Goal: Find contact information: Find contact information

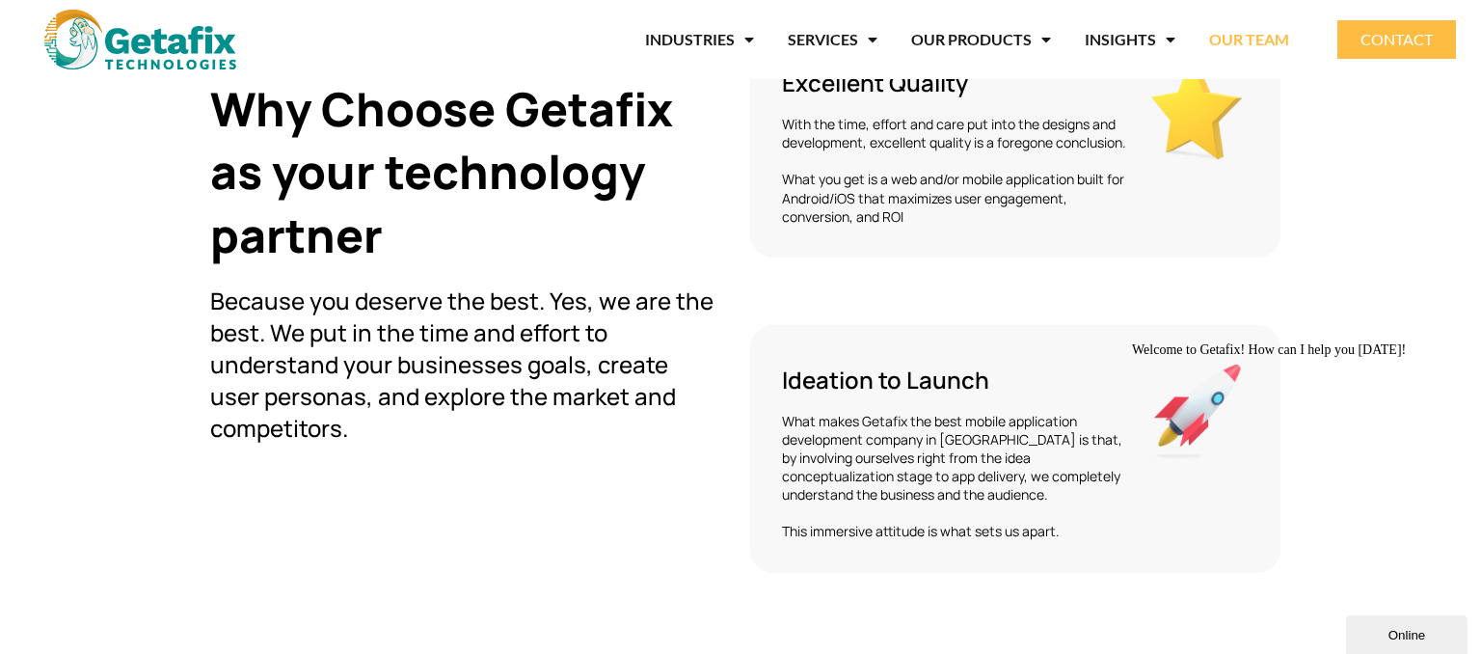
click at [1253, 41] on link "OUR TEAM" at bounding box center [1249, 39] width 80 height 44
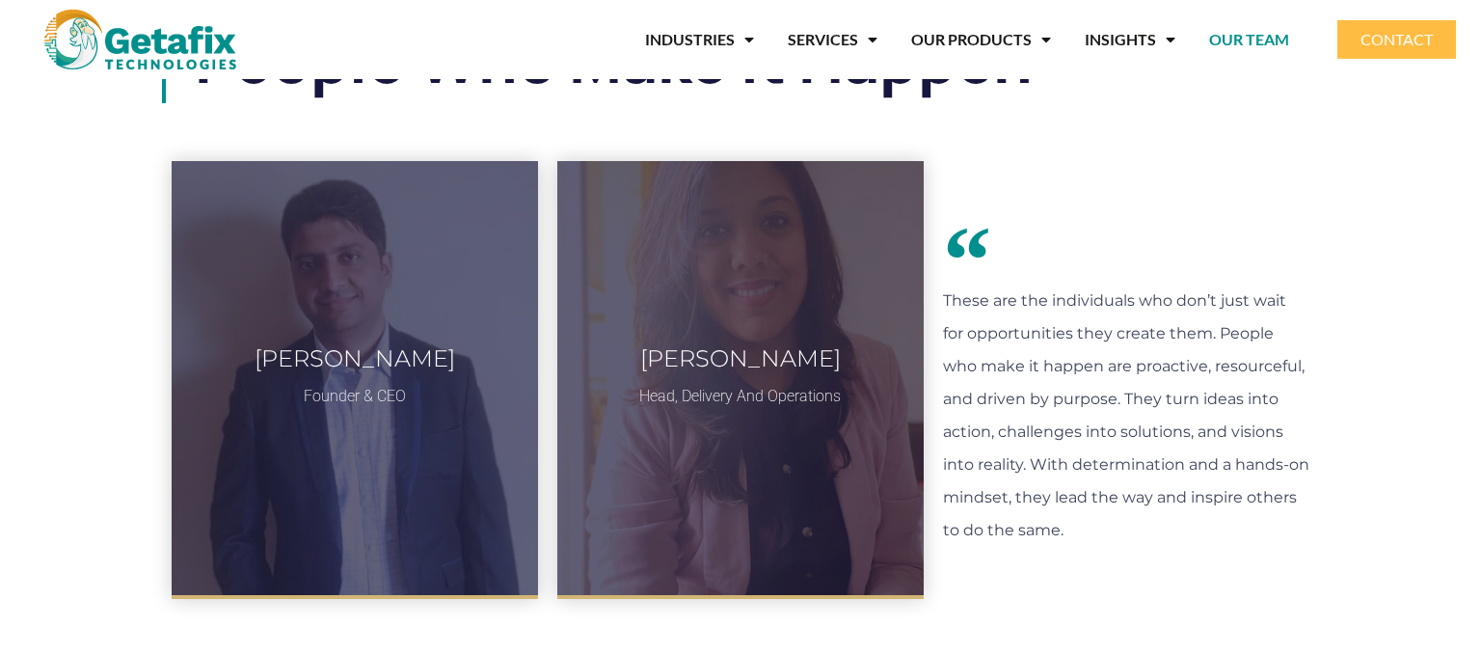
scroll to position [101, 0]
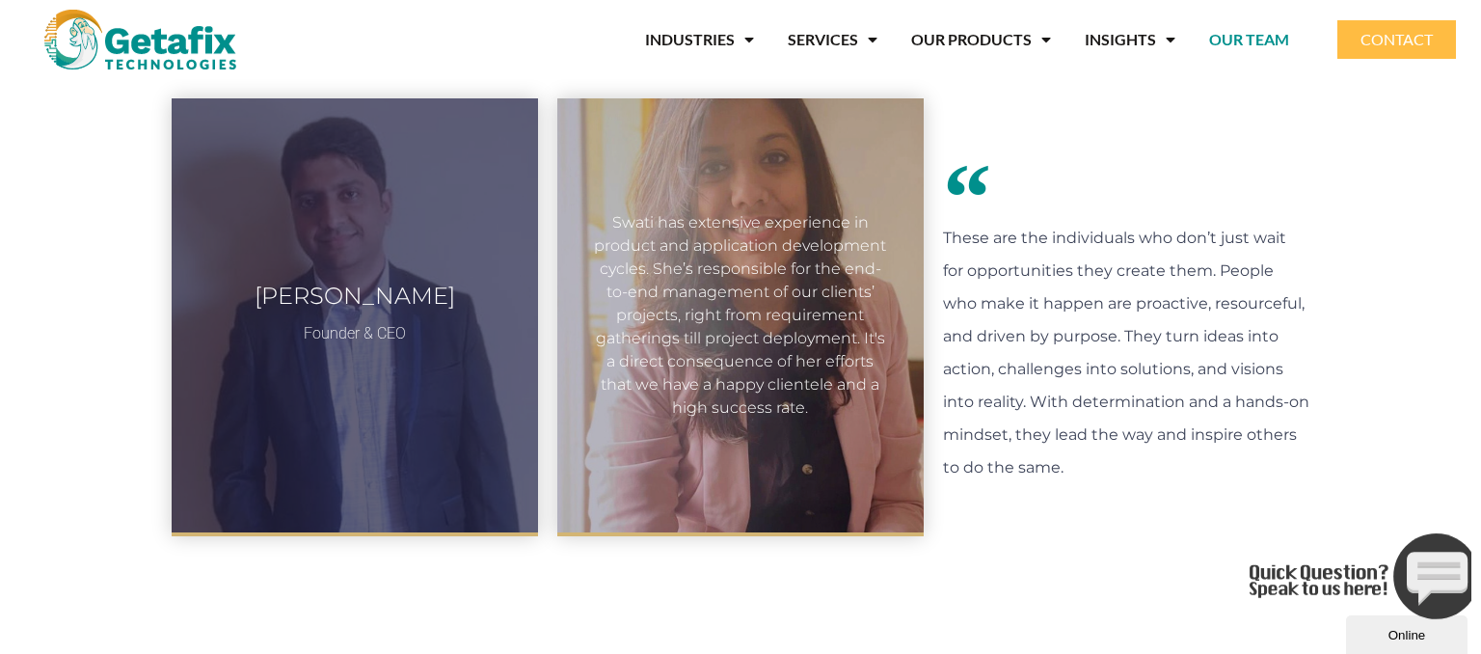
scroll to position [203, 0]
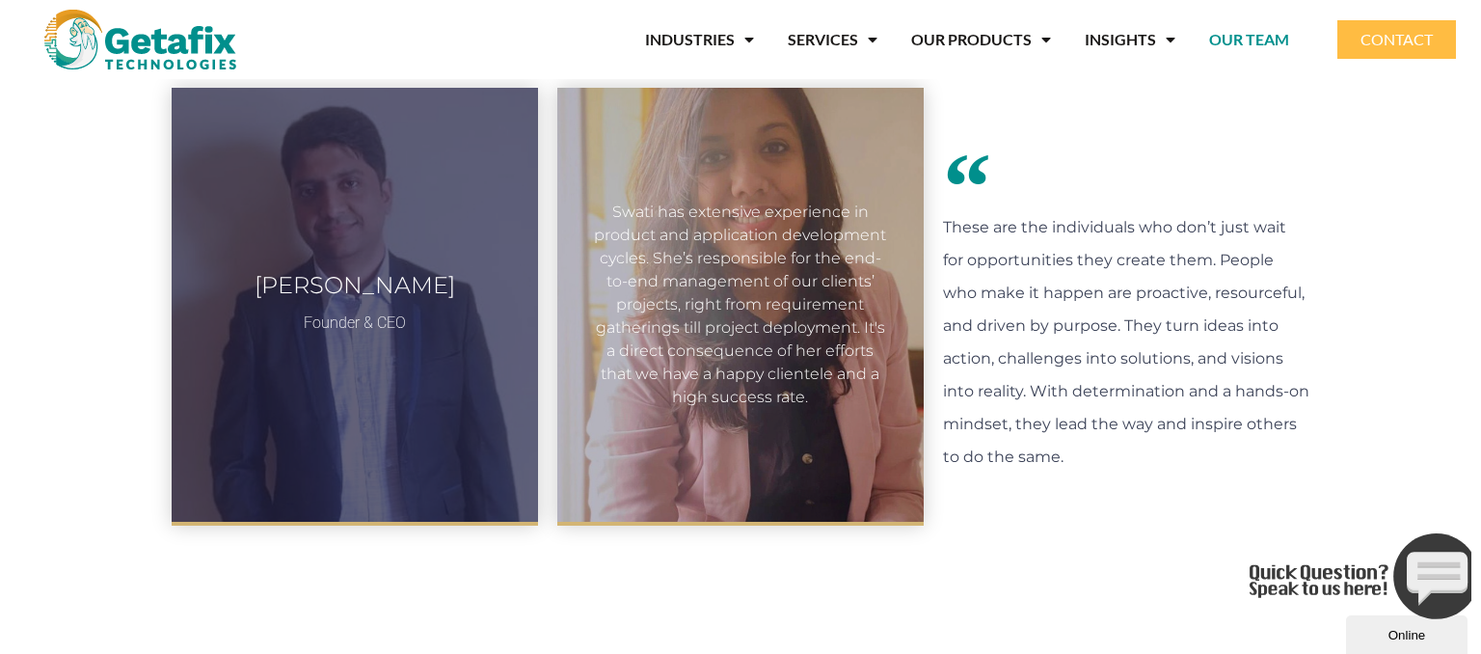
drag, startPoint x: 658, startPoint y: 213, endPoint x: 831, endPoint y: 404, distance: 257.3
click at [831, 404] on div "Swati has extensive experience in product and application development cycles. S…" at bounding box center [740, 305] width 299 height 208
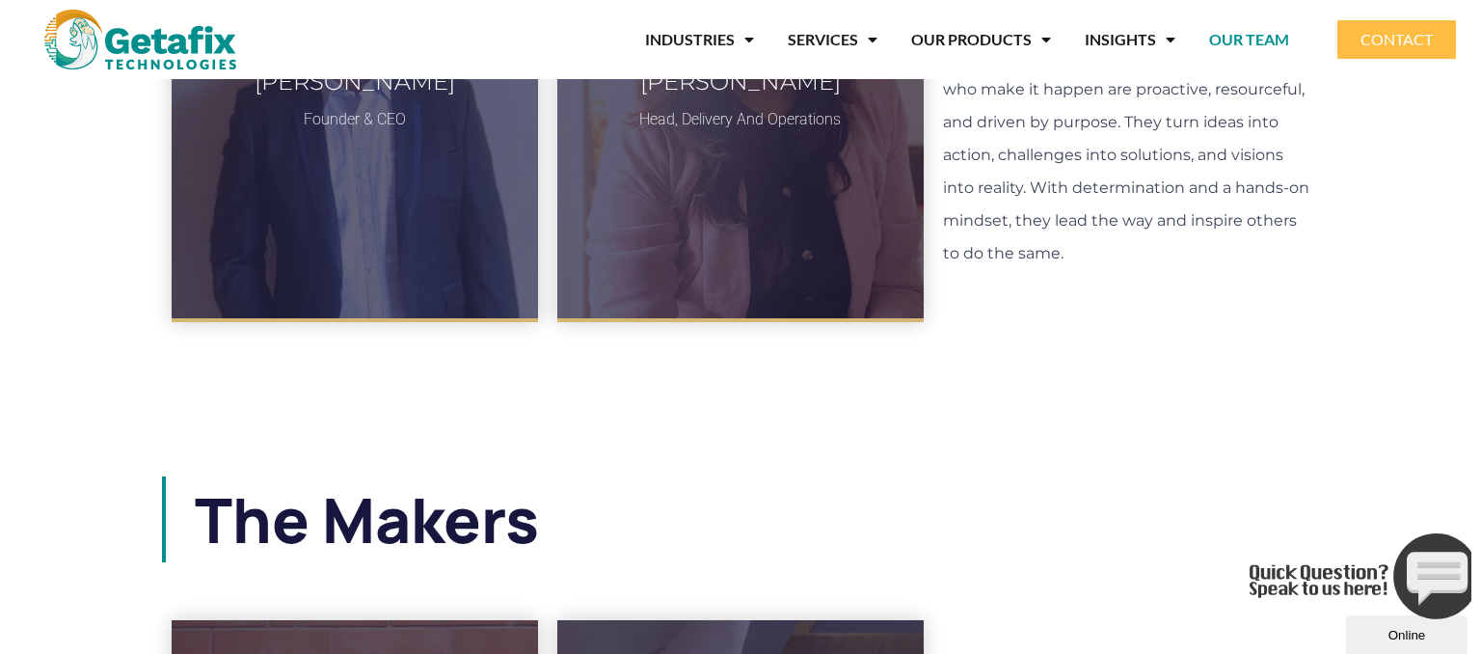
scroll to position [0, 0]
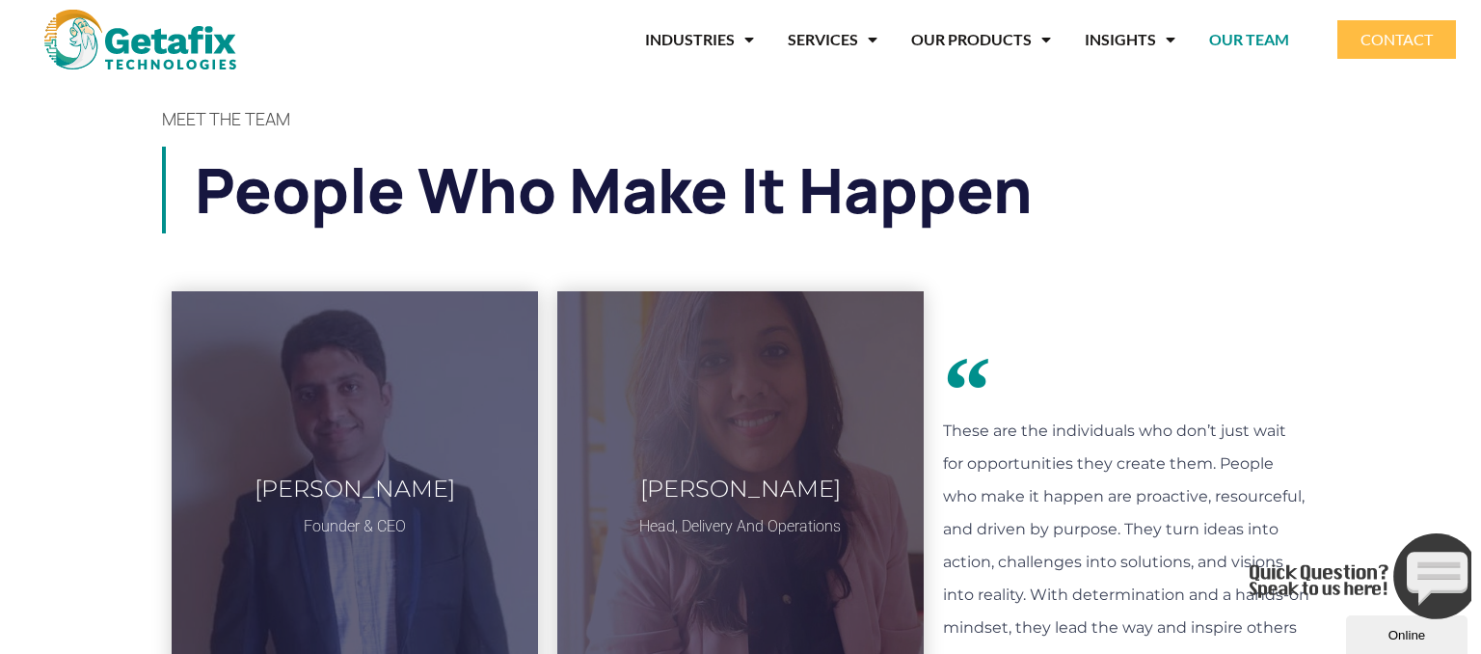
click at [1354, 44] on link "CONTACT" at bounding box center [1396, 39] width 119 height 39
